Goal: Find specific page/section: Find specific page/section

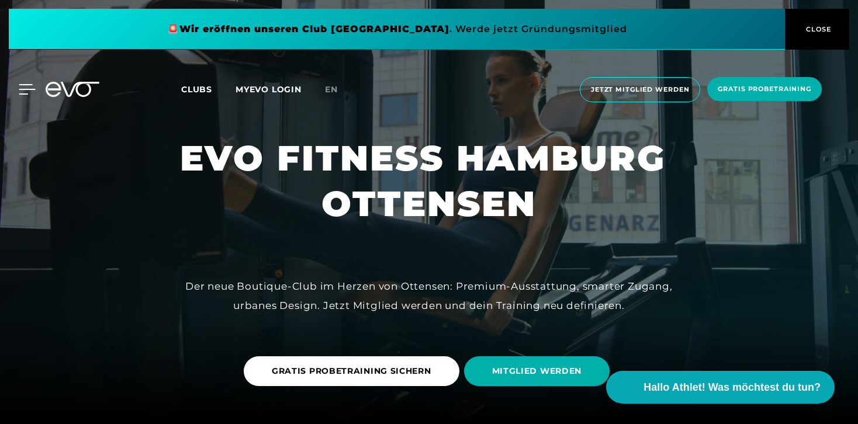
click at [19, 91] on icon at bounding box center [27, 89] width 17 height 11
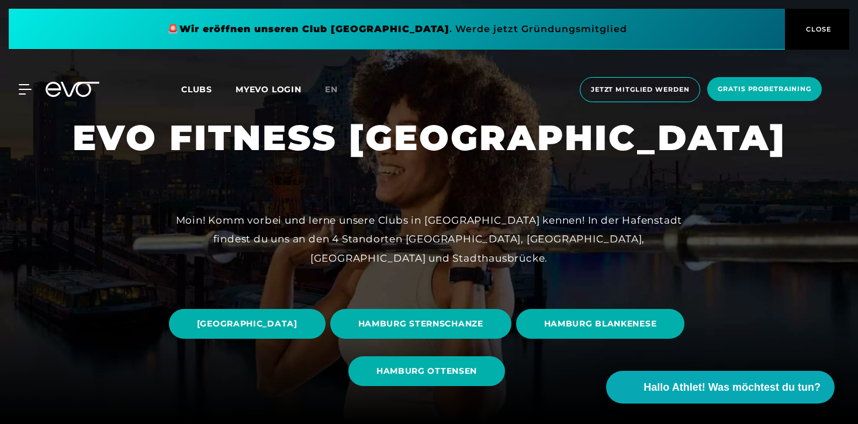
click at [820, 30] on span "CLOSE" at bounding box center [817, 29] width 29 height 11
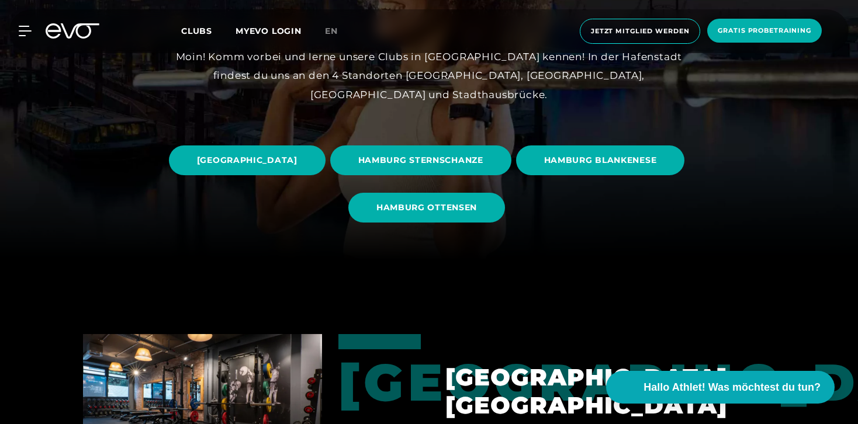
scroll to position [164, 0]
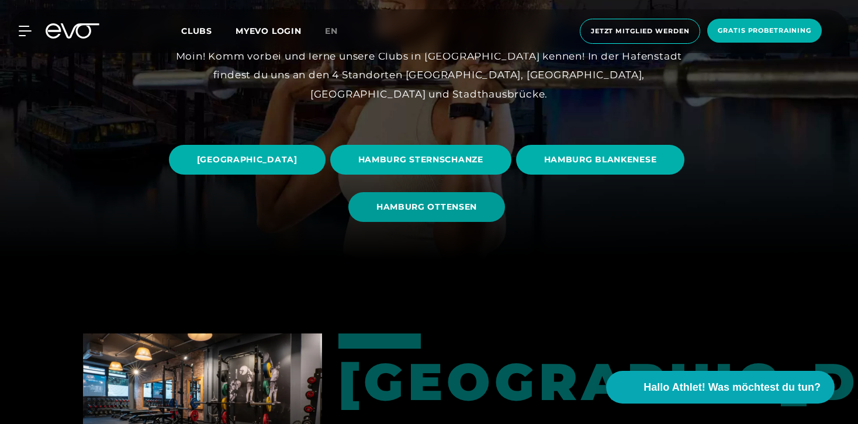
click at [481, 214] on span "HAMBURG OTTENSEN" at bounding box center [426, 207] width 157 height 30
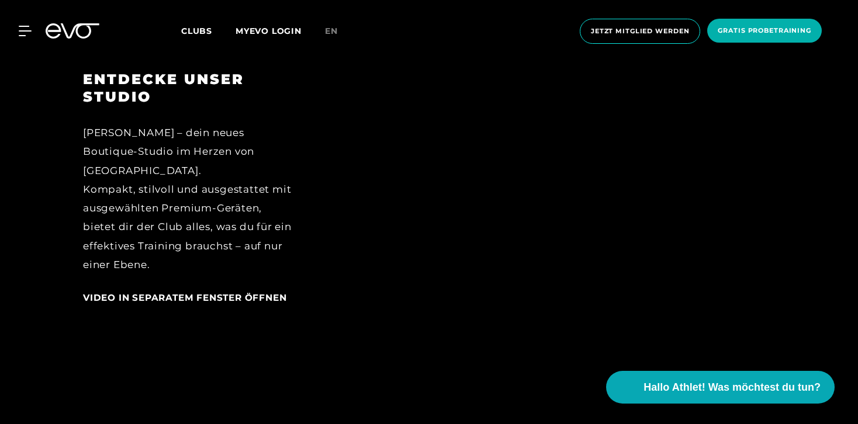
scroll to position [1451, 0]
